Goal: Task Accomplishment & Management: Complete application form

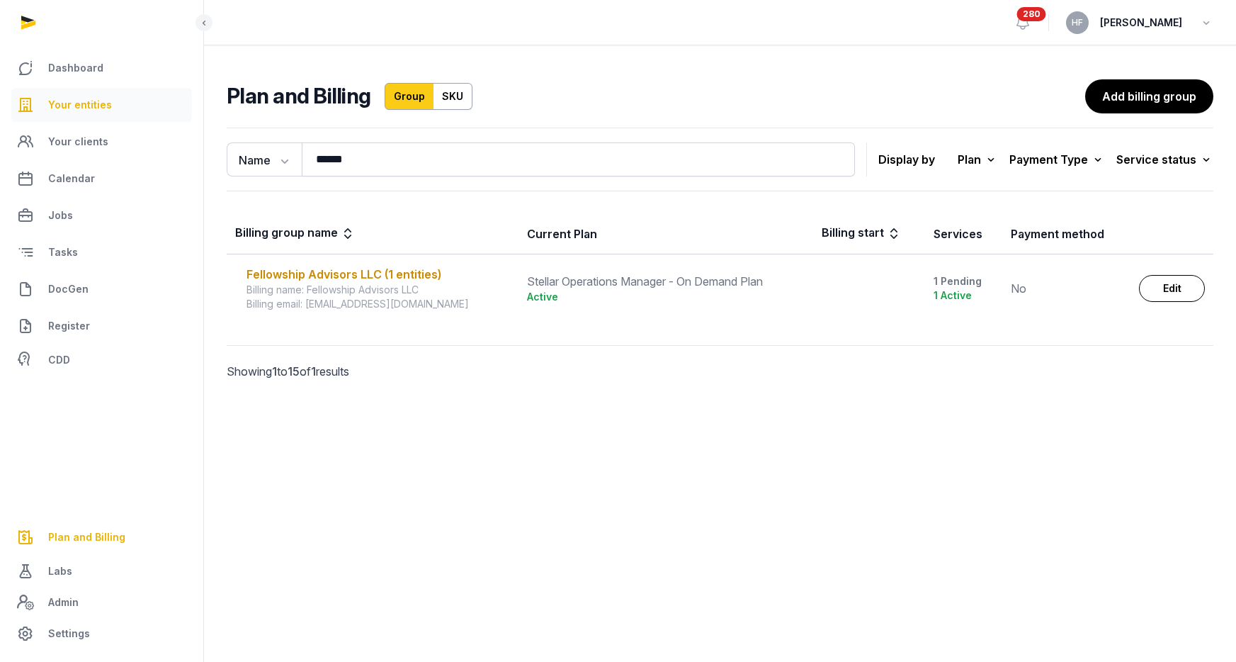
click at [89, 108] on span "Your entities" at bounding box center [80, 104] width 64 height 17
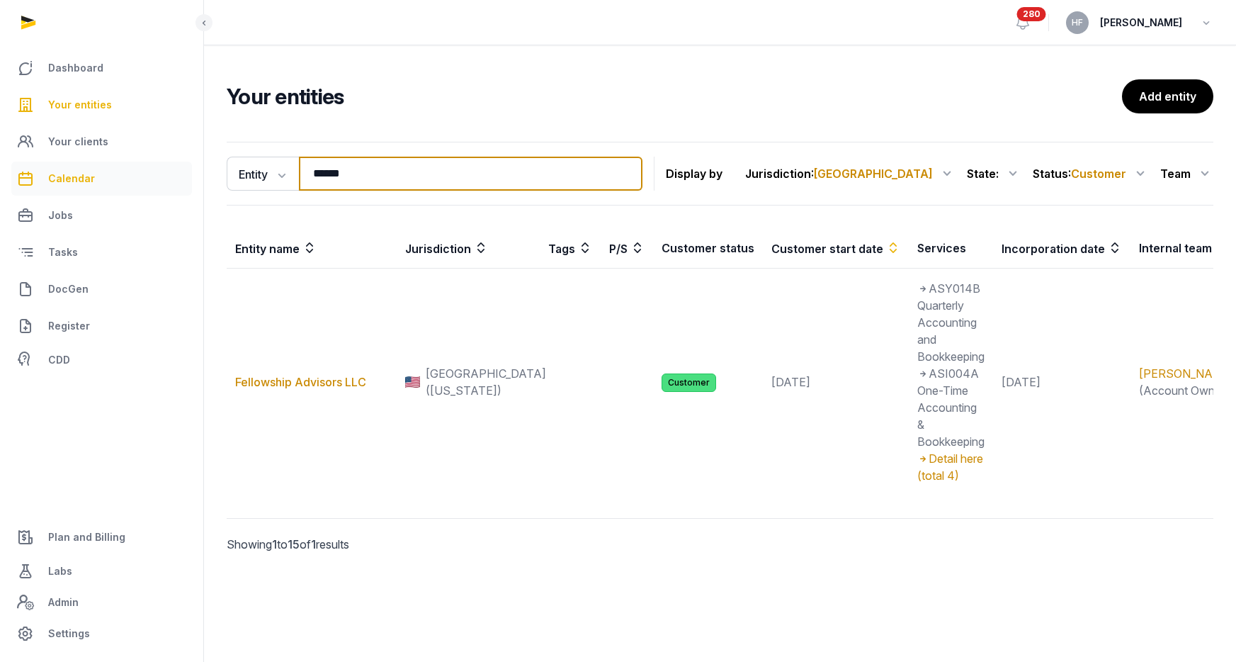
drag, startPoint x: 365, startPoint y: 176, endPoint x: 152, endPoint y: 173, distance: 212.6
click at [181, 171] on div "Dashboard Your entities Your clients Calendar Jobs Tasks DocGen Register CDD Pl…" at bounding box center [618, 331] width 1236 height 662
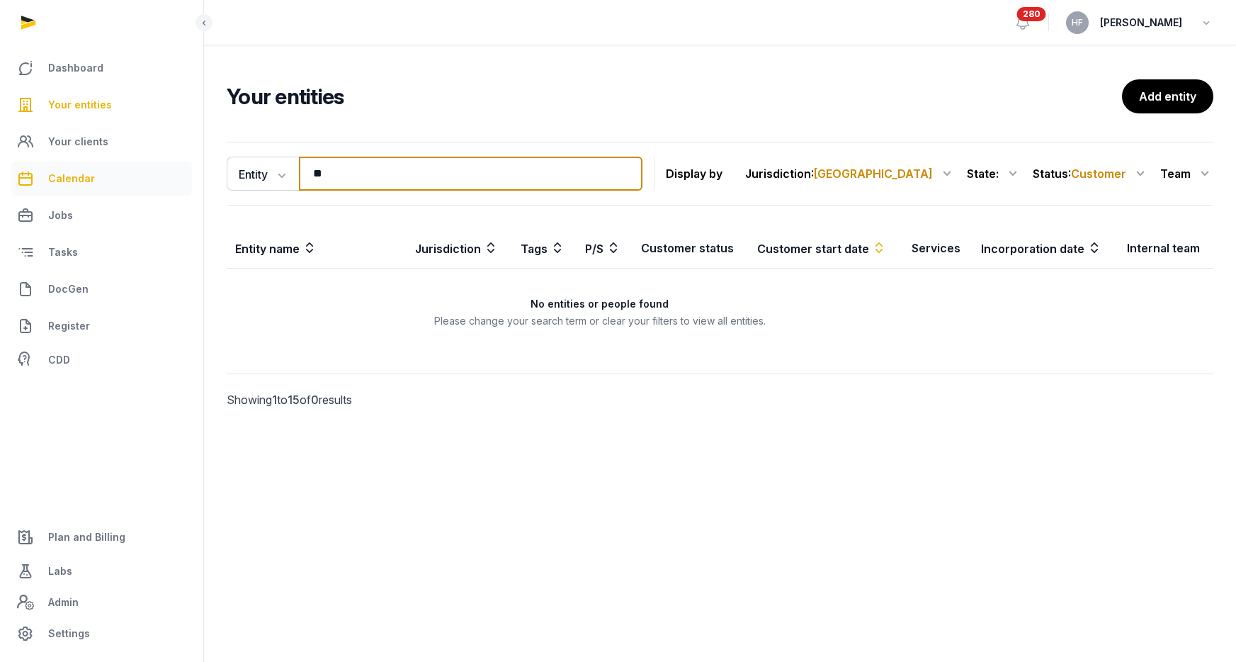
type input "*"
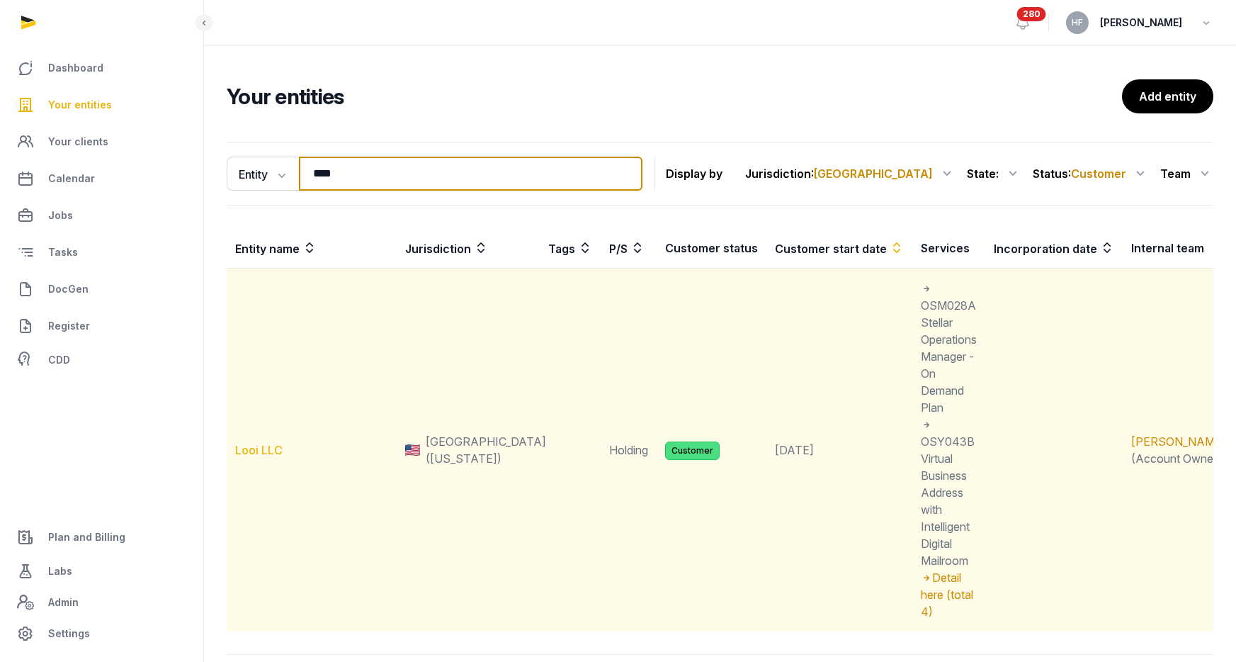
type input "****"
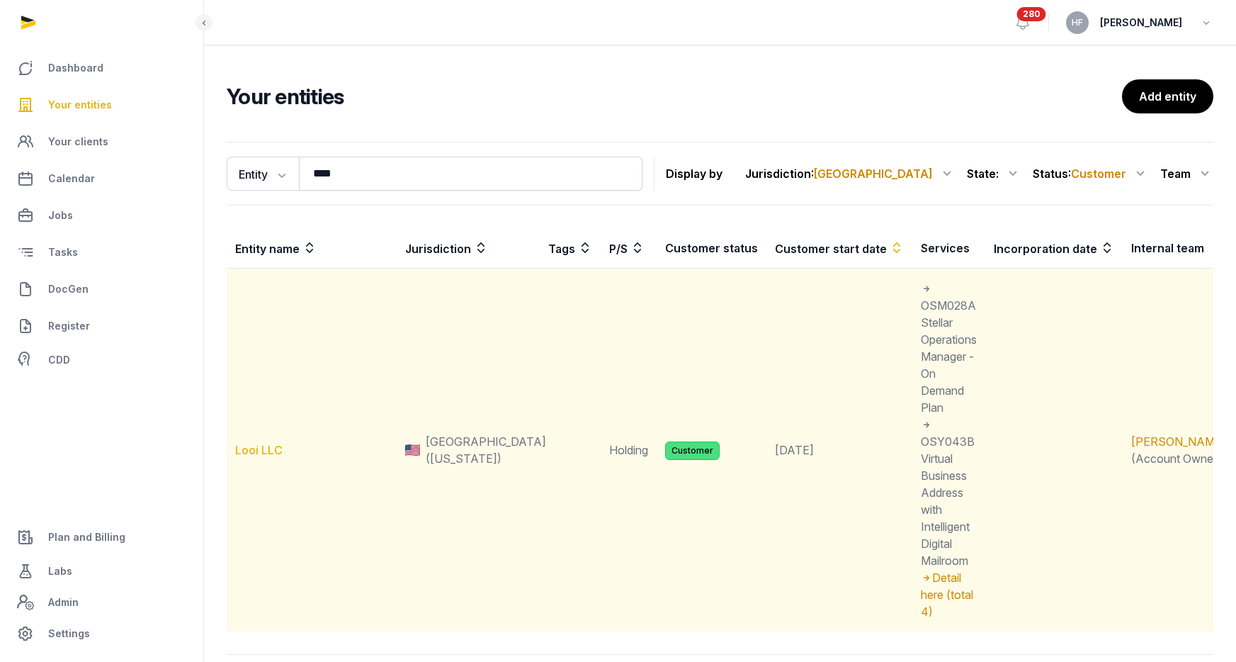
click at [276, 443] on link "Looi LLC" at bounding box center [258, 450] width 47 height 14
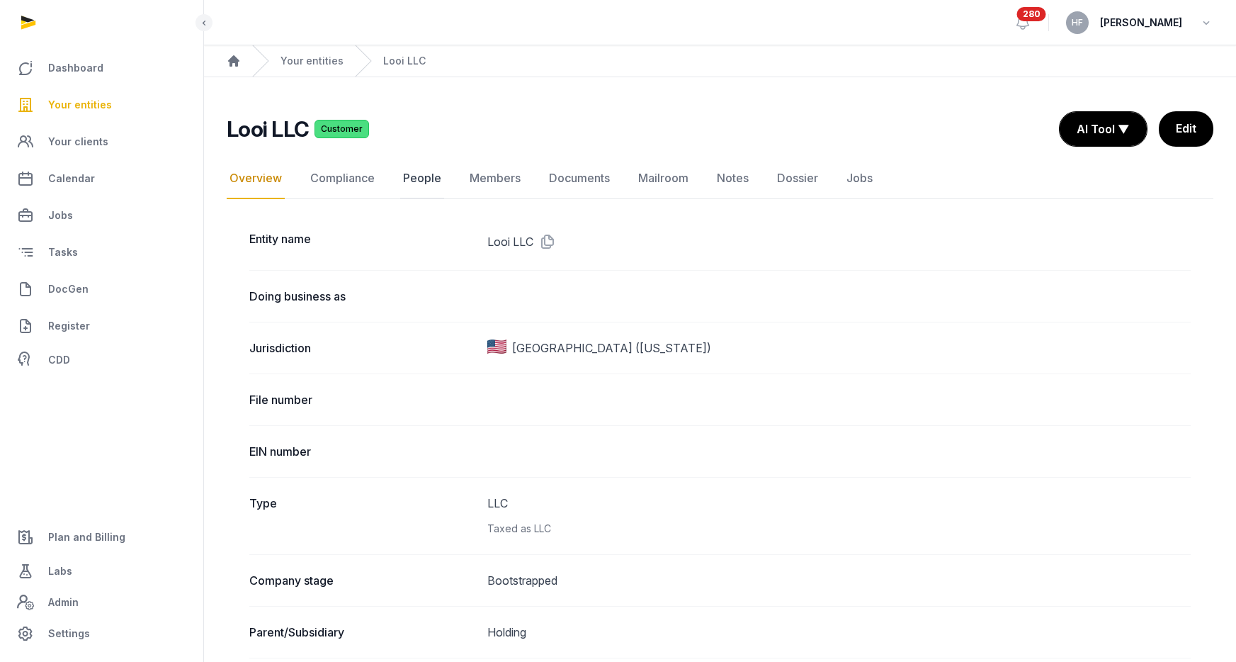
click at [414, 182] on link "People" at bounding box center [422, 178] width 44 height 41
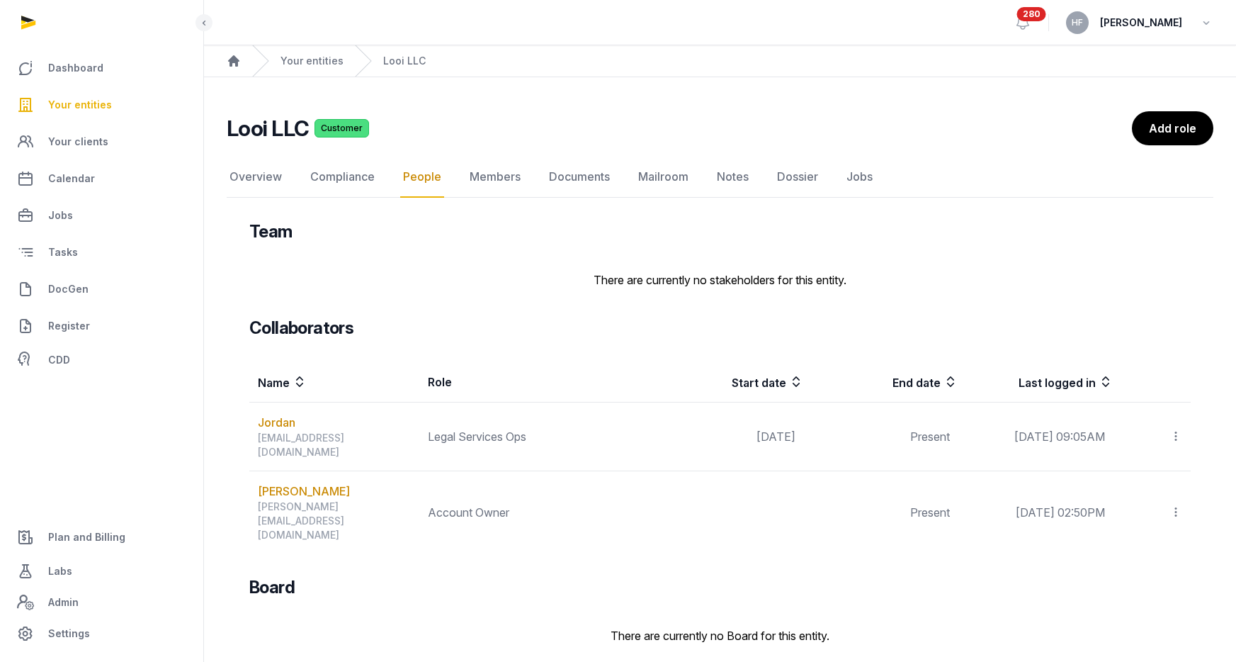
scroll to position [139, 0]
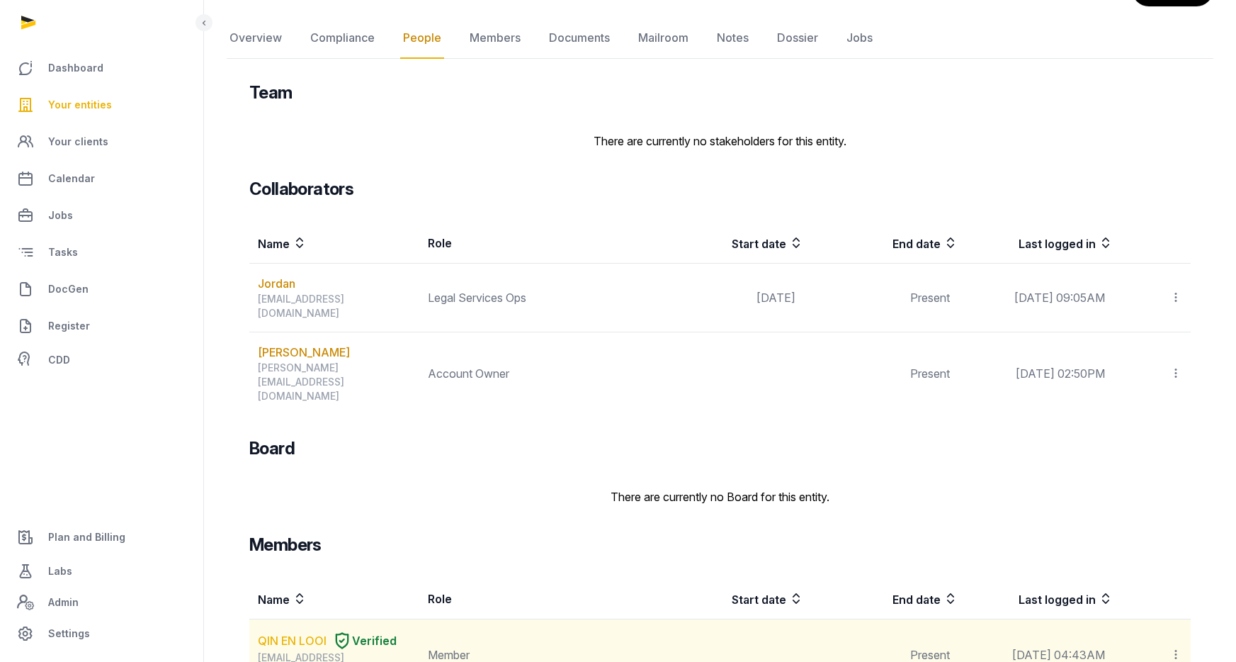
click at [305, 632] on link "QIN EN LOOI" at bounding box center [292, 640] width 69 height 17
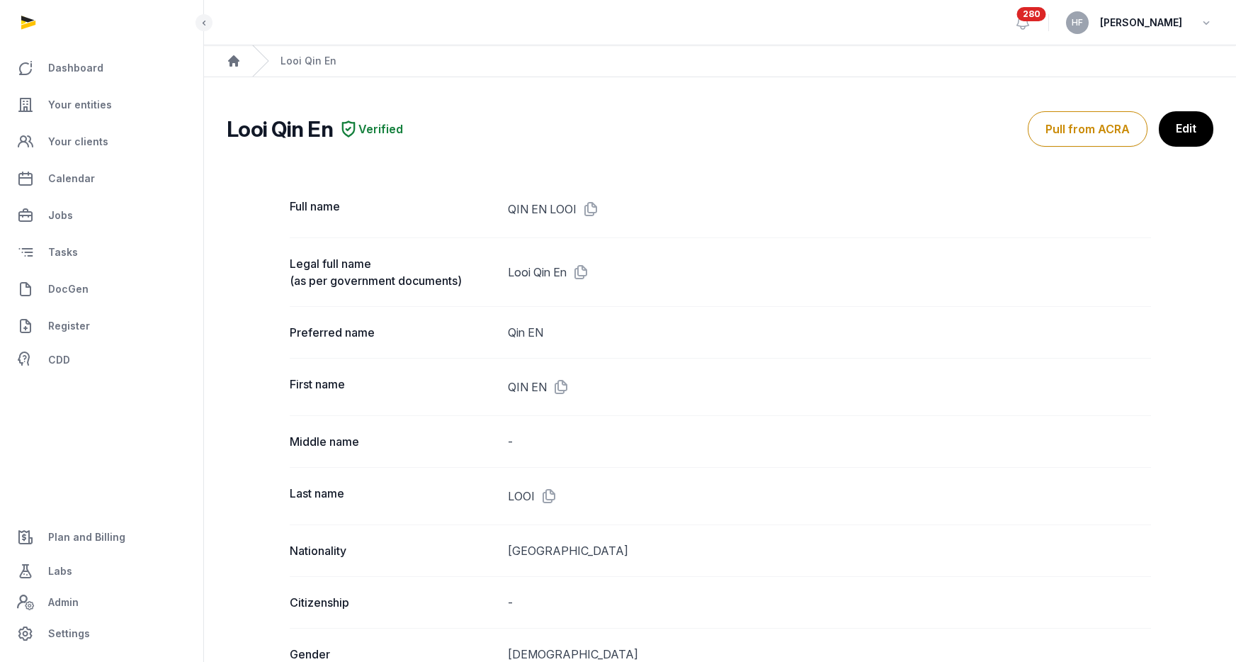
click at [247, 64] on ol "Home Looi Qin En" at bounding box center [720, 60] width 1032 height 31
click at [244, 64] on ol "Home Looi Qin En" at bounding box center [720, 60] width 1032 height 31
click at [243, 64] on ol "Home Looi Qin En" at bounding box center [720, 60] width 1032 height 31
click at [227, 64] on icon "Breadcrumb" at bounding box center [234, 61] width 14 height 14
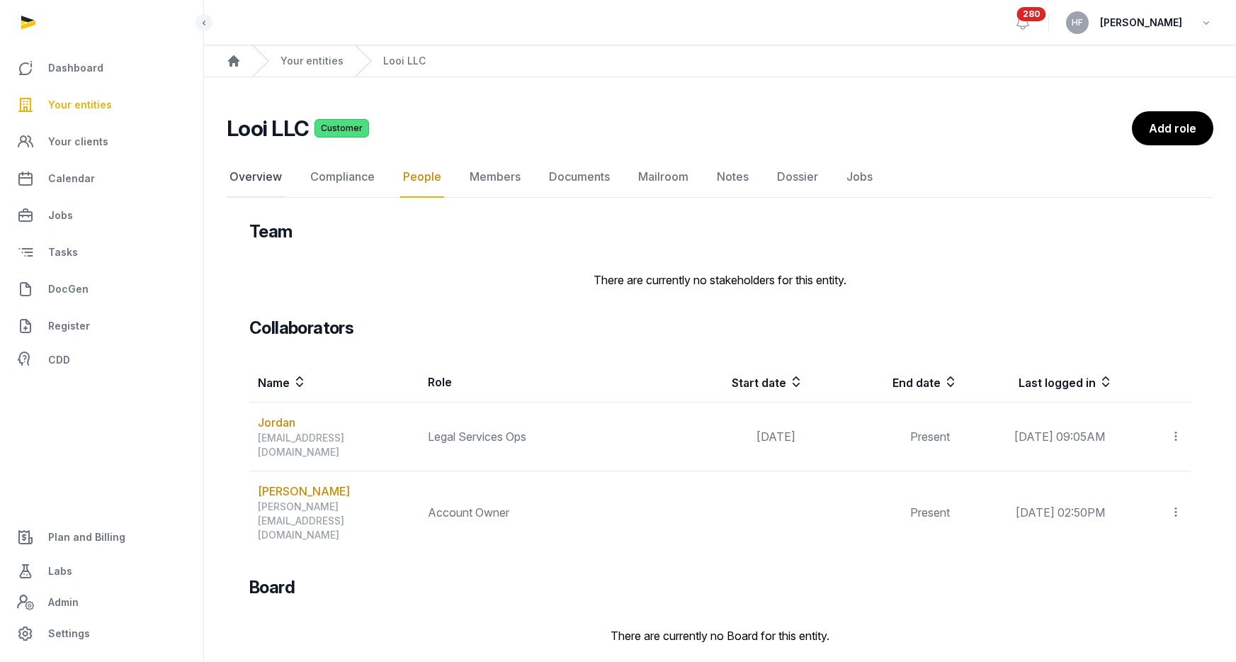
click at [247, 179] on link "Overview" at bounding box center [256, 177] width 58 height 41
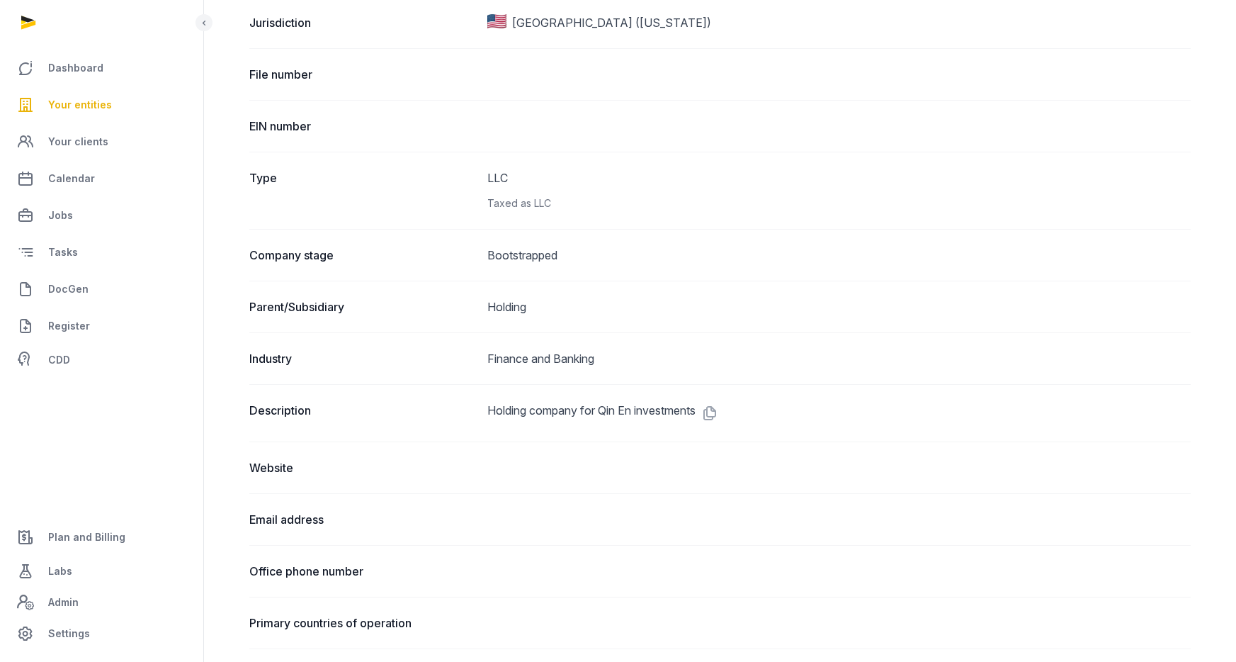
scroll to position [290, 0]
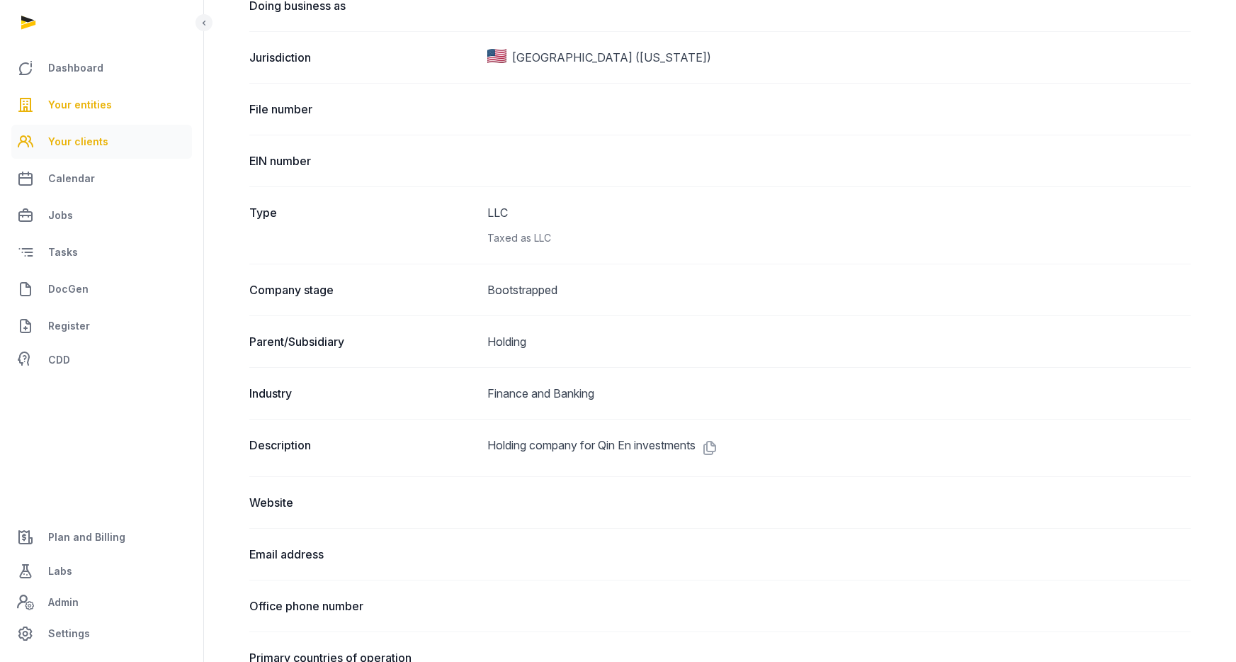
click at [96, 144] on span "Your clients" at bounding box center [78, 141] width 60 height 17
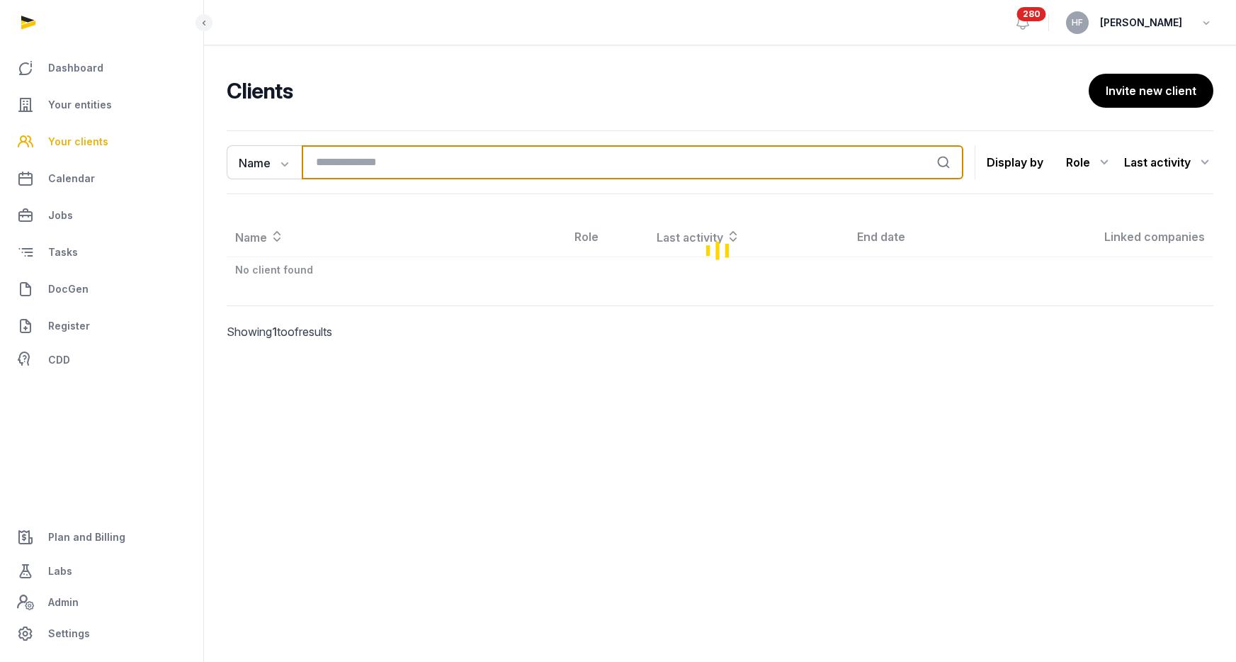
click at [378, 163] on input "search" at bounding box center [633, 162] width 662 height 34
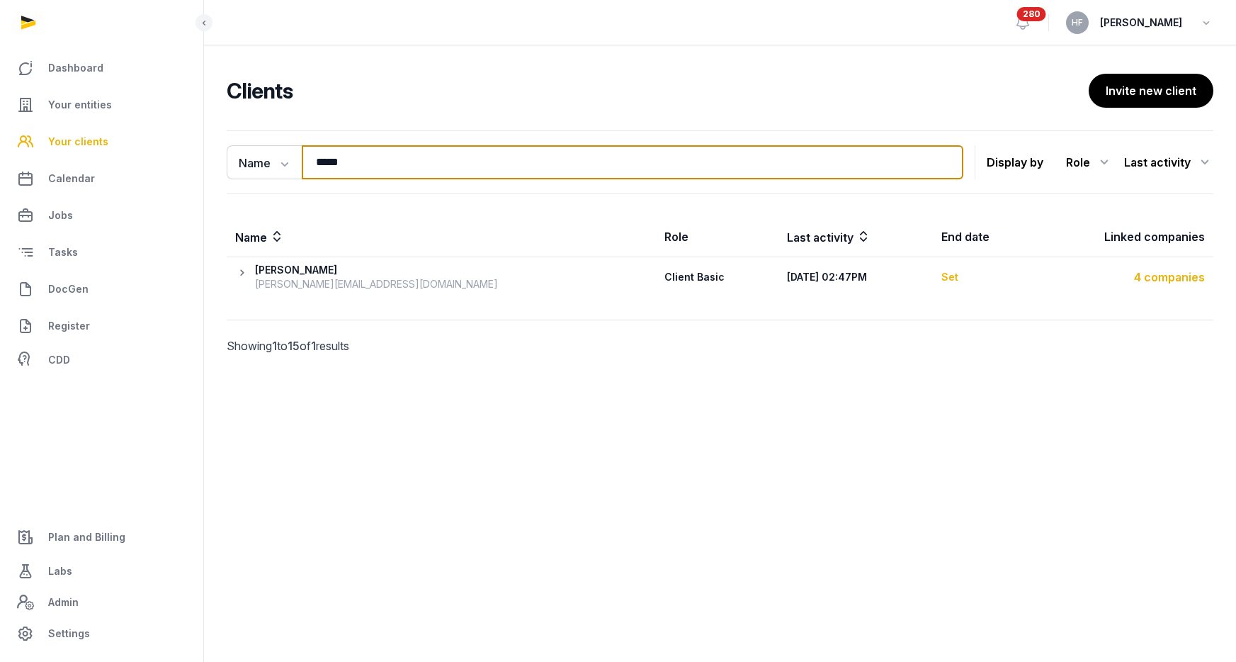
type input "*****"
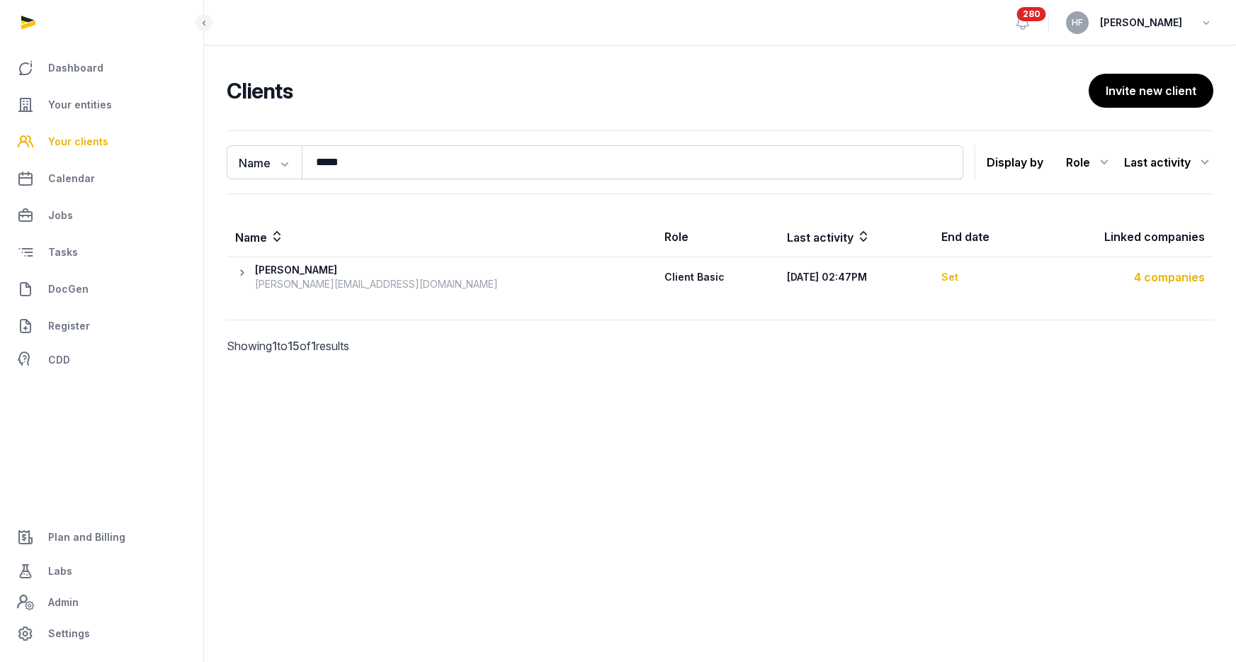
click at [1170, 278] on div "4 companies" at bounding box center [1123, 277] width 164 height 17
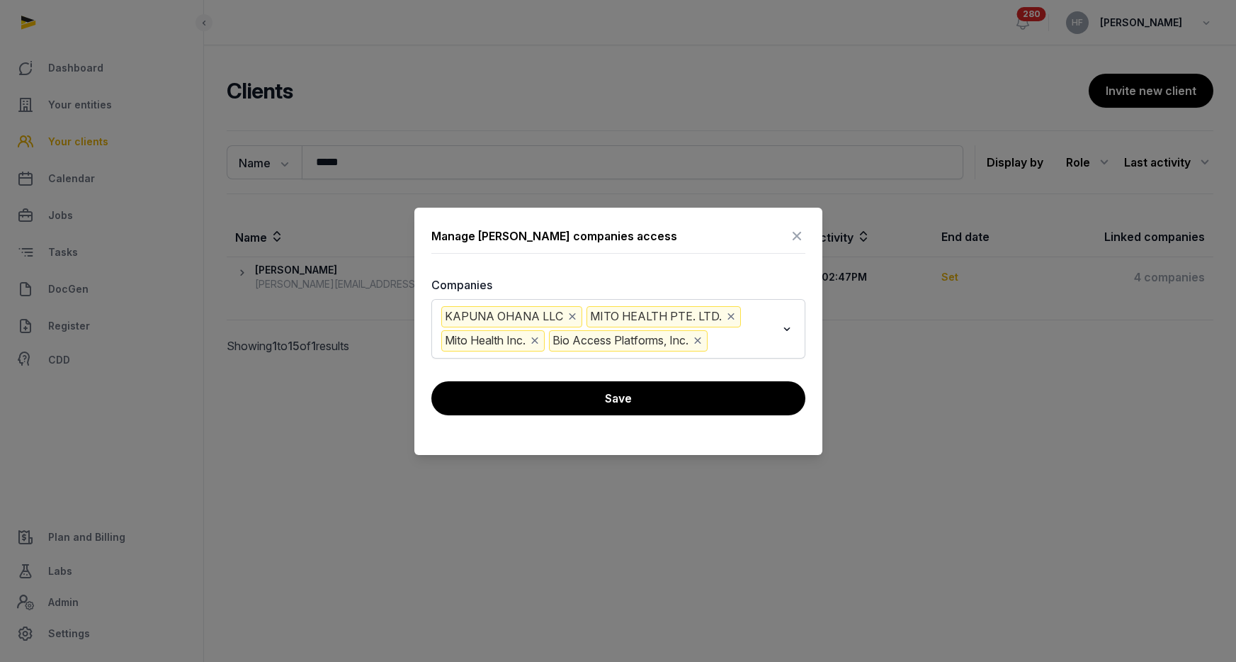
click at [745, 342] on input "Search for option" at bounding box center [744, 340] width 66 height 21
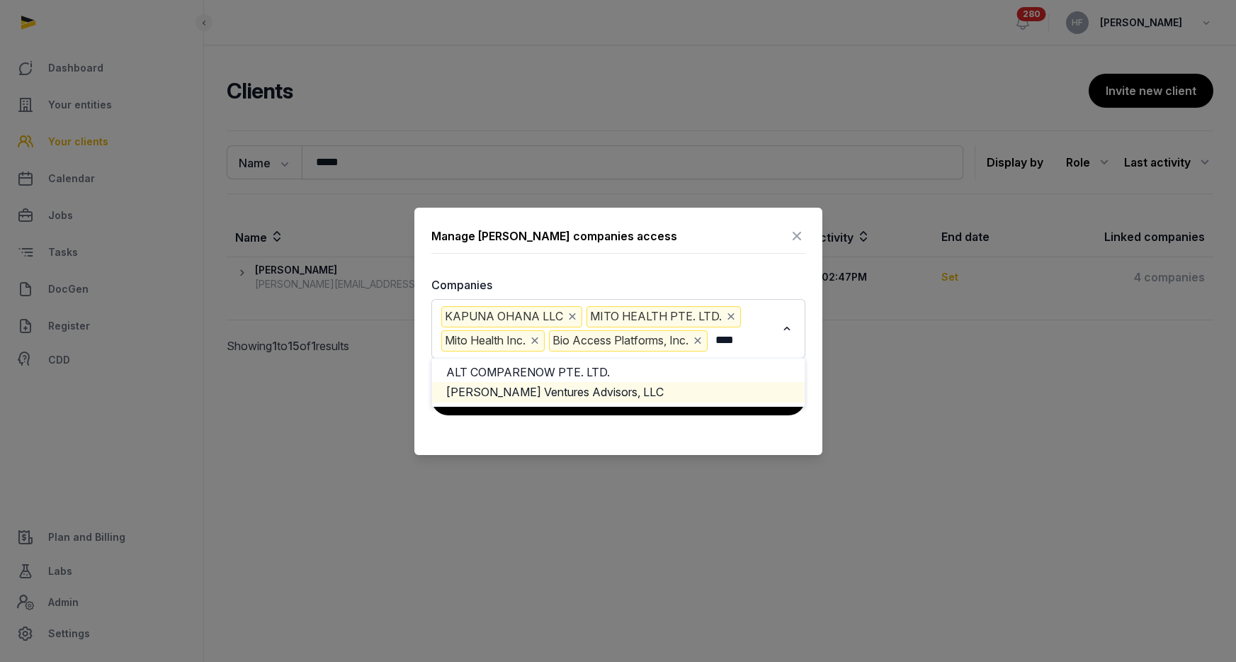
click at [684, 394] on li "[PERSON_NAME] Ventures Advisors, LLC" at bounding box center [618, 392] width 373 height 21
type input "****"
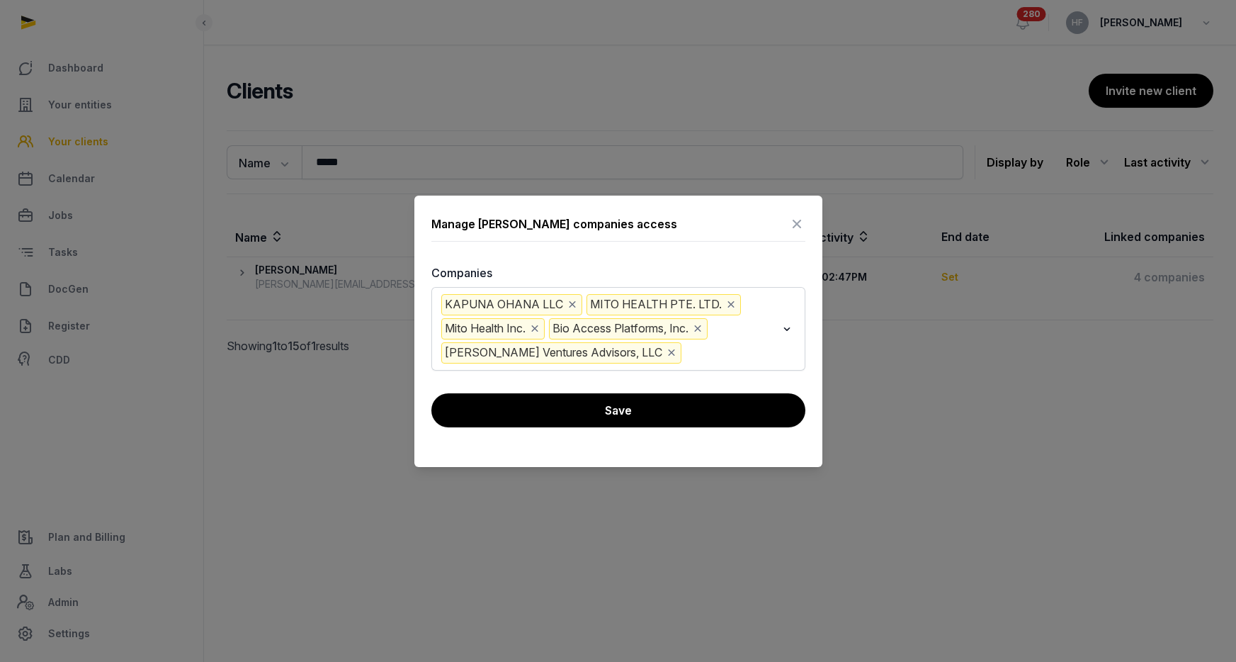
click at [701, 411] on button "Save" at bounding box center [618, 410] width 374 height 34
